Goal: Task Accomplishment & Management: Complete application form

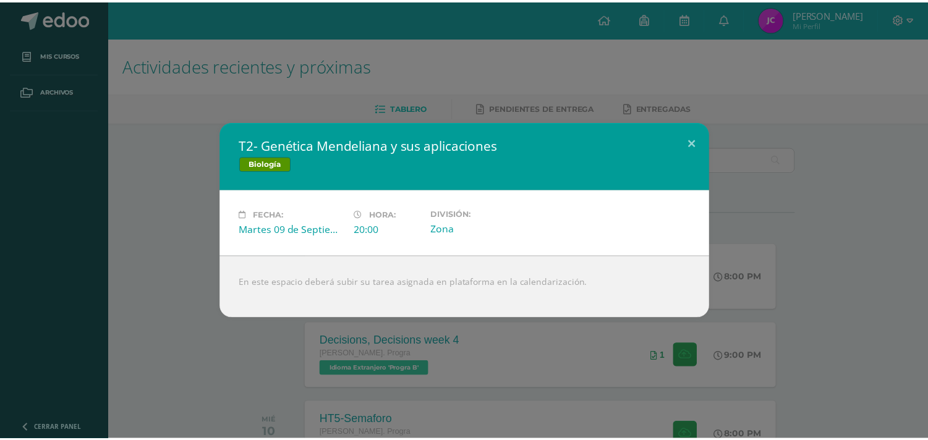
scroll to position [137, 0]
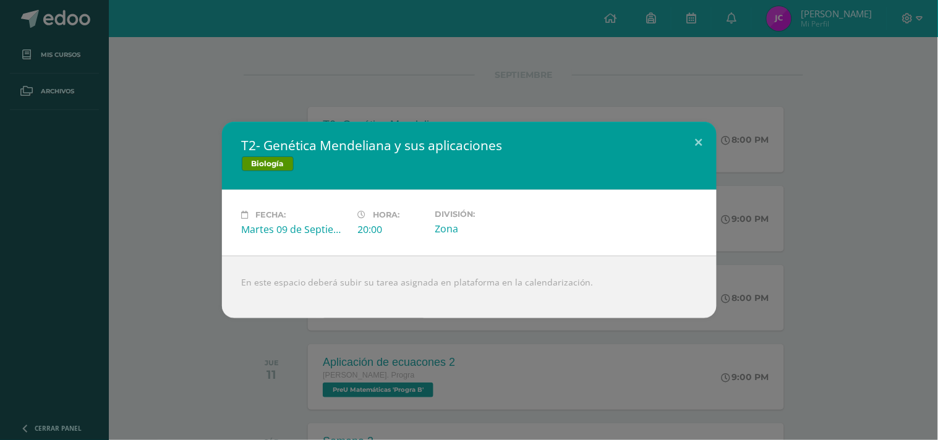
click at [682, 119] on div "T2- Genética Mendeliana y sus aplicaciones Biología Fecha: [DATE] Hora: 20:00 D…" at bounding box center [469, 220] width 938 height 440
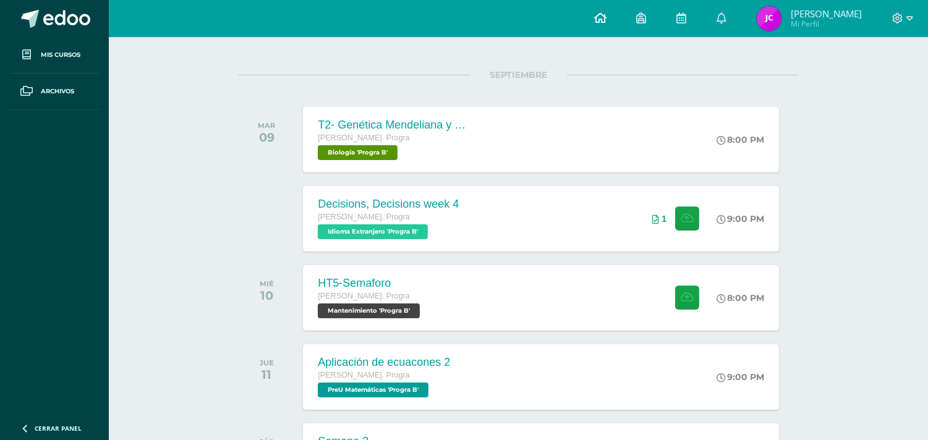
click at [609, 20] on link at bounding box center [601, 18] width 42 height 37
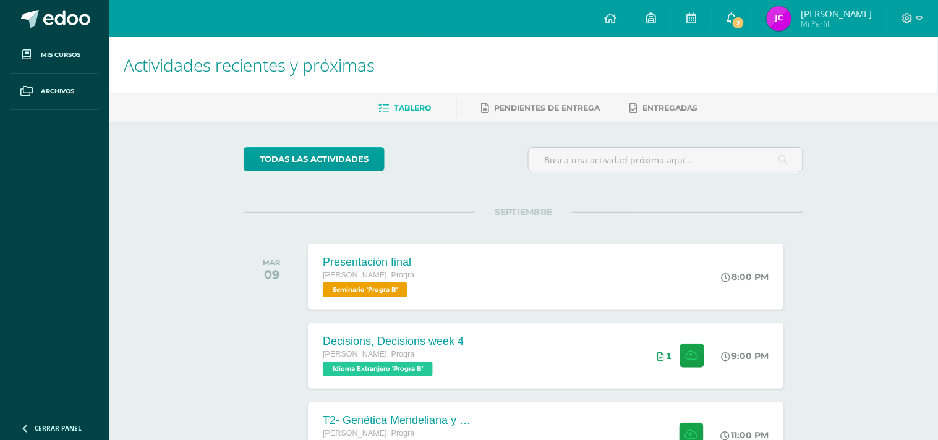
click at [751, 11] on link "2" at bounding box center [732, 18] width 40 height 37
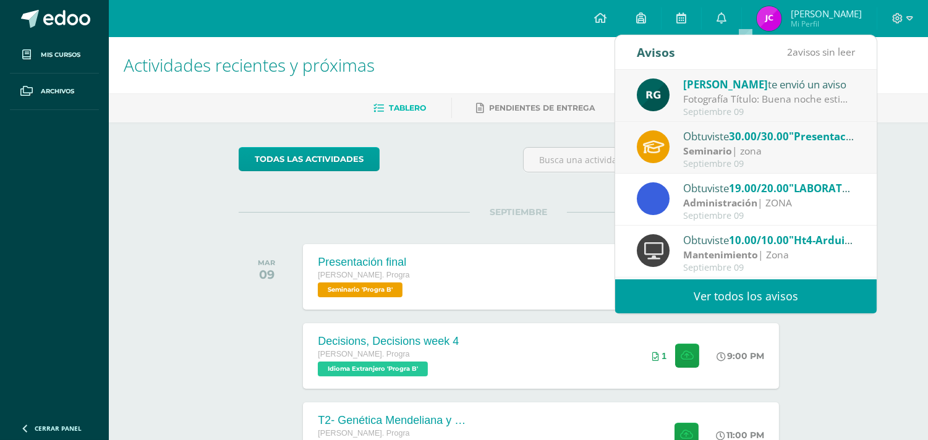
click at [731, 107] on div "Septiembre 09" at bounding box center [769, 112] width 172 height 11
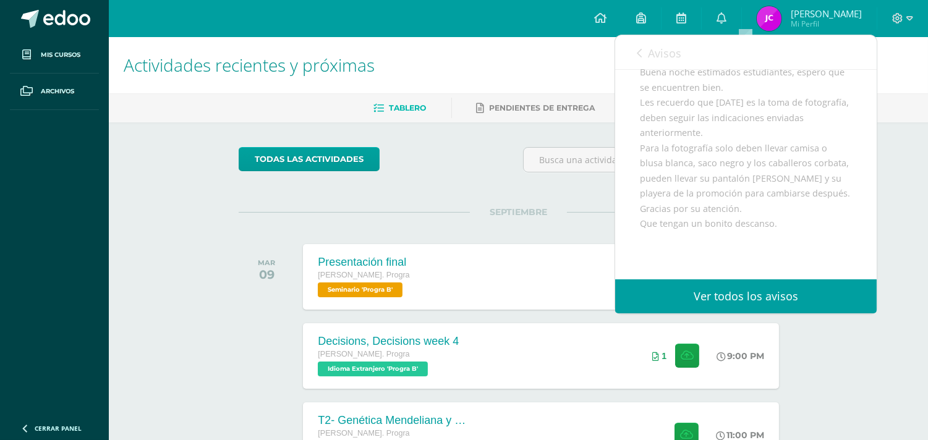
scroll to position [137, 0]
click at [465, 223] on div "SEPTIEMBRE [DATE] Presentación final [PERSON_NAME]. Progra Seminario 'Progra B'…" at bounding box center [519, 262] width 560 height 100
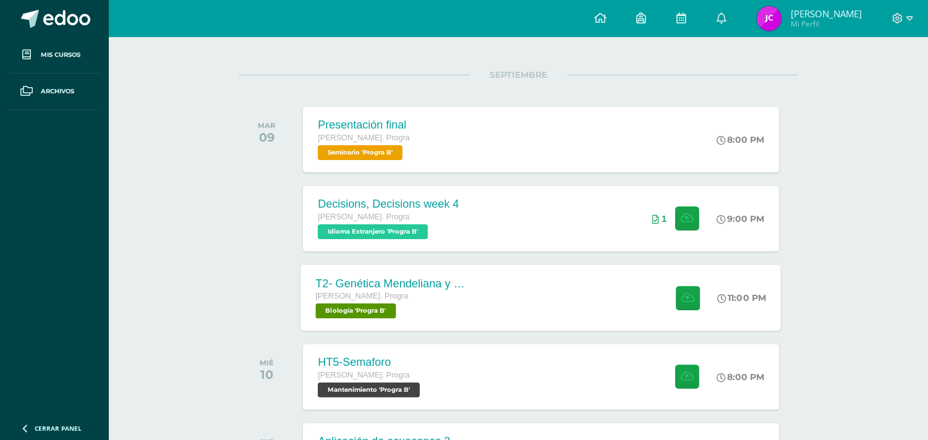
click at [528, 281] on div "T2- Genética Mendeliana y sus aplicaciones [PERSON_NAME]. Progra Biología 'Prog…" at bounding box center [541, 298] width 481 height 66
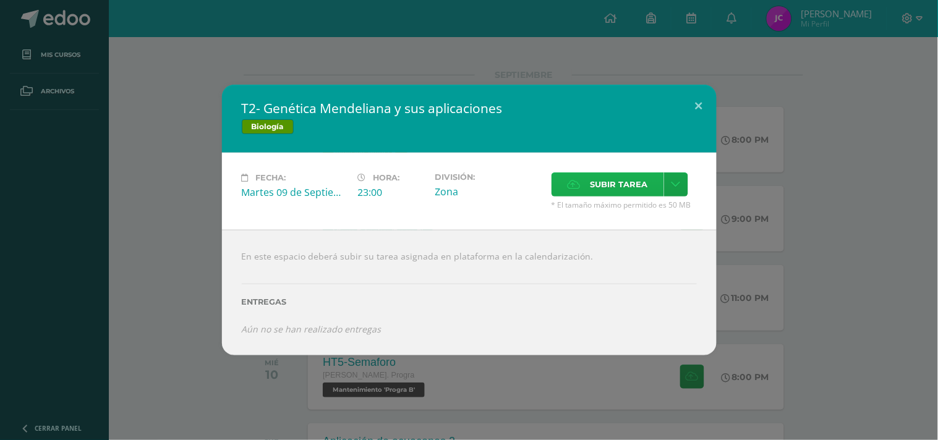
click at [557, 187] on label "Subir tarea" at bounding box center [608, 185] width 113 height 24
click at [0, 0] on input "Subir tarea" at bounding box center [0, 0] width 0 height 0
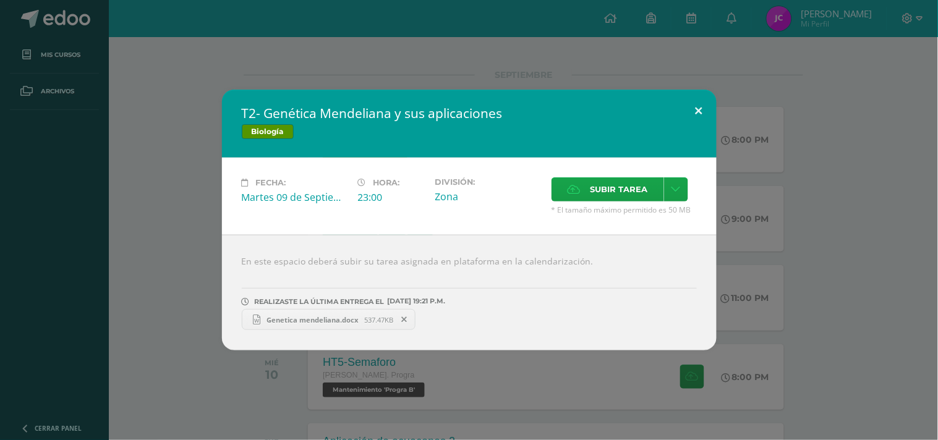
click at [687, 109] on button at bounding box center [699, 111] width 35 height 42
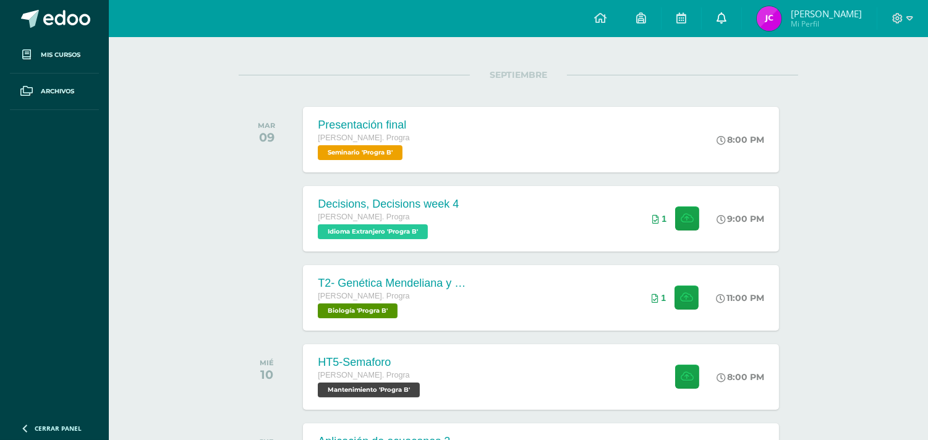
click at [728, 16] on link "0" at bounding box center [722, 18] width 40 height 37
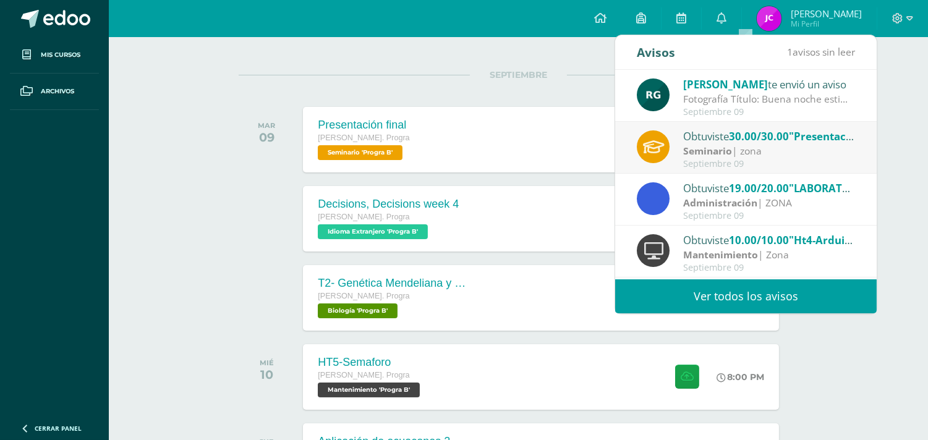
click at [725, 102] on div "Fotografía Título: Buena noche estimados estudiantes, espero que se encuentren …" at bounding box center [769, 99] width 172 height 14
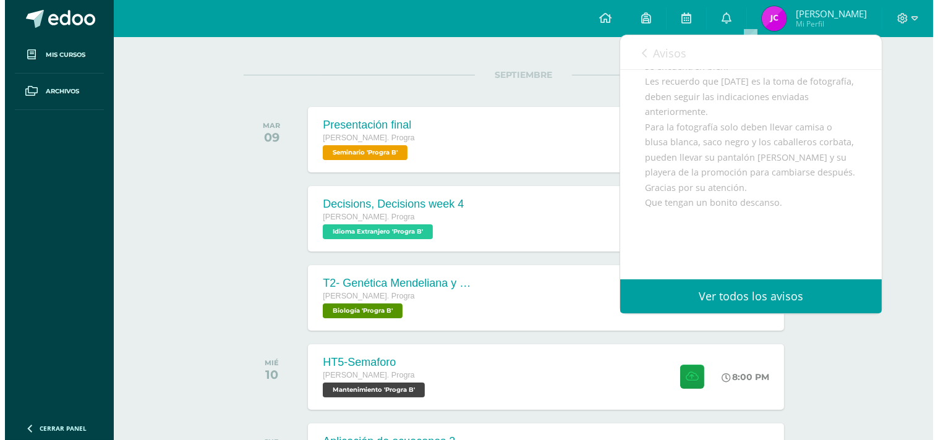
scroll to position [69, 0]
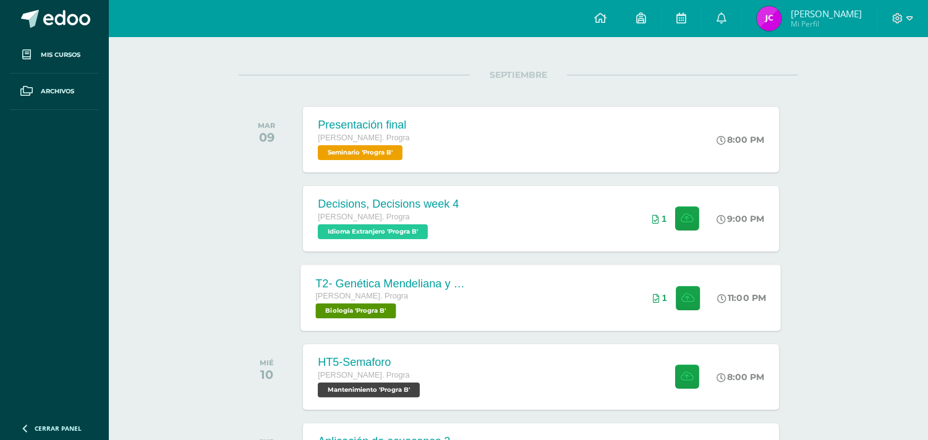
click at [523, 293] on div "T2- Genética Mendeliana y sus aplicaciones [PERSON_NAME]. Progra Biología 'Prog…" at bounding box center [541, 298] width 481 height 66
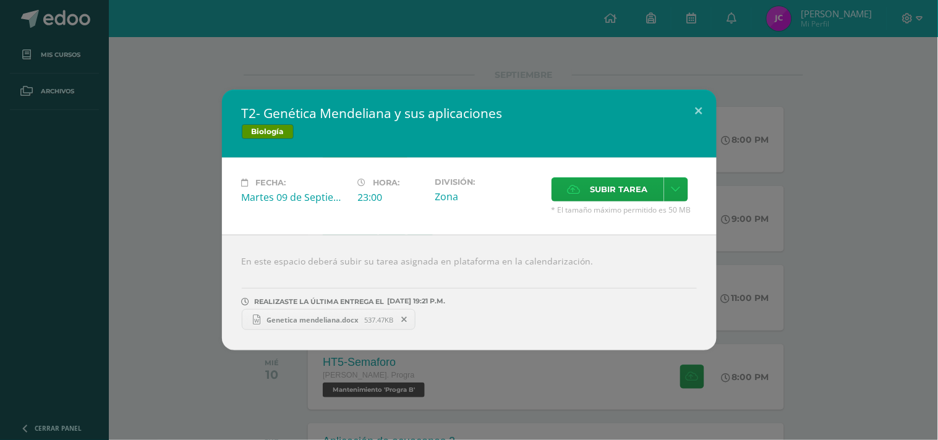
click at [408, 85] on div "T2- Genética Mendeliana y sus aplicaciones Biología Fecha: [DATE] Hora: 23:00 D…" at bounding box center [469, 220] width 938 height 440
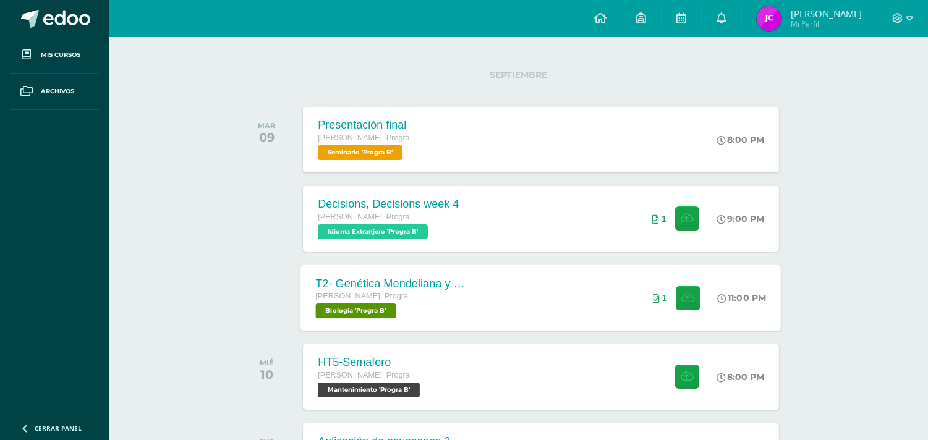
click at [514, 306] on div "T2- Genética Mendeliana y sus aplicaciones Quinto Bach. Progra Biología 'Progra…" at bounding box center [541, 298] width 481 height 66
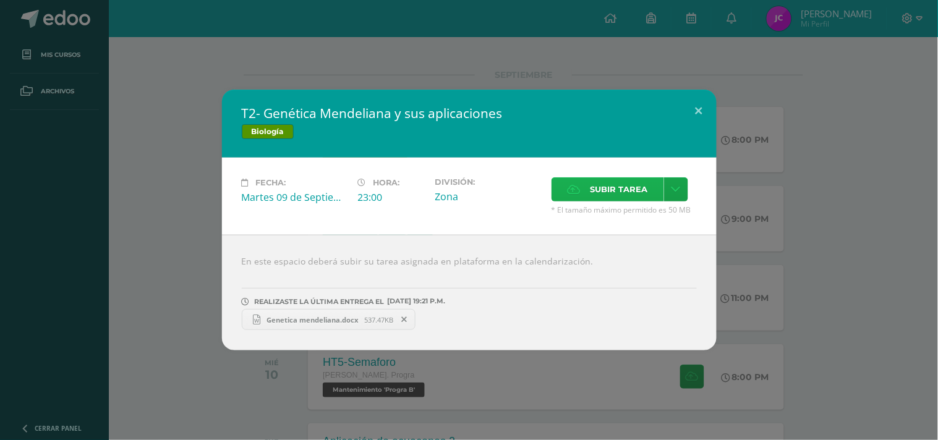
drag, startPoint x: 594, startPoint y: 172, endPoint x: 590, endPoint y: 178, distance: 7.1
click at [592, 174] on div "Fecha: Martes 09 de Septiembre Hora: 23:00 División: Zona Subir tarea Cancelar" at bounding box center [469, 196] width 495 height 77
click at [591, 178] on span "Subir tarea" at bounding box center [620, 189] width 58 height 23
click at [0, 0] on input "Subir tarea" at bounding box center [0, 0] width 0 height 0
